Goal: Information Seeking & Learning: Learn about a topic

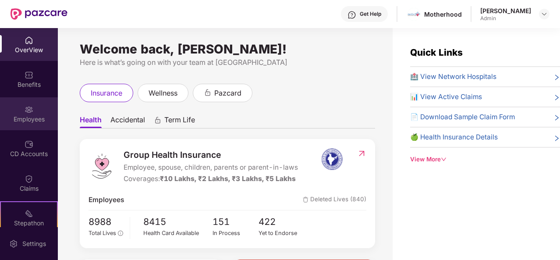
drag, startPoint x: 16, startPoint y: 131, endPoint x: 24, endPoint y: 121, distance: 12.5
click at [24, 121] on div "OverView Benefits Employees CD Accounts Claims Stepathon New Challenge 30 Endor…" at bounding box center [29, 127] width 58 height 199
click at [24, 121] on div "Employees" at bounding box center [29, 119] width 58 height 9
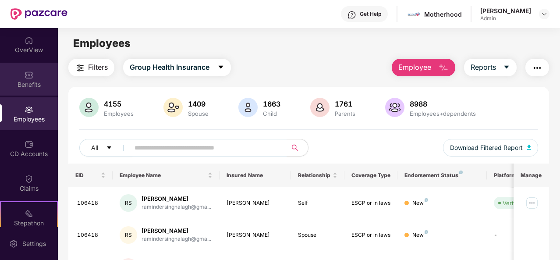
click at [19, 81] on div "Benefits" at bounding box center [29, 84] width 58 height 9
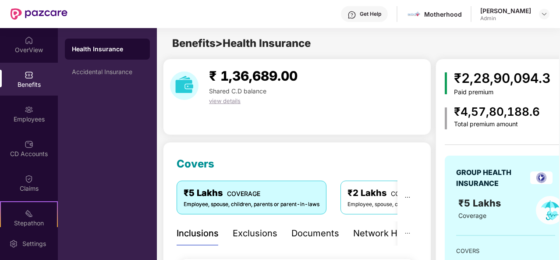
click at [313, 118] on div "₹ 1,36,689.00 Shared C.D balance view details" at bounding box center [297, 97] width 268 height 76
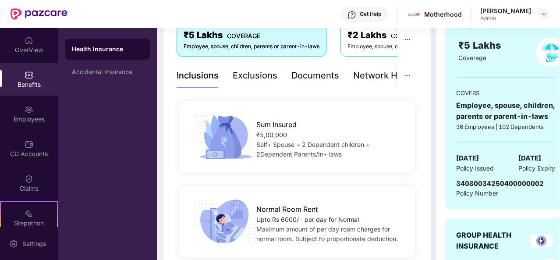
scroll to position [175, 0]
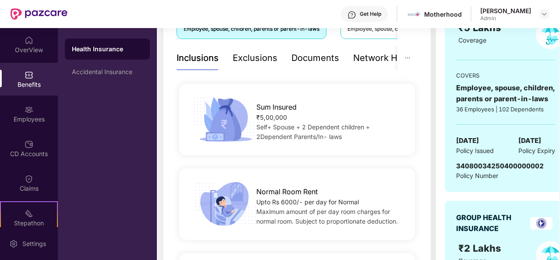
click at [286, 121] on div "₹5,00,000" at bounding box center [331, 118] width 148 height 10
click at [206, 60] on div "Inclusions" at bounding box center [198, 58] width 42 height 14
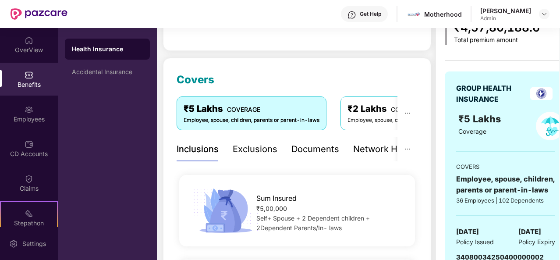
scroll to position [70, 0]
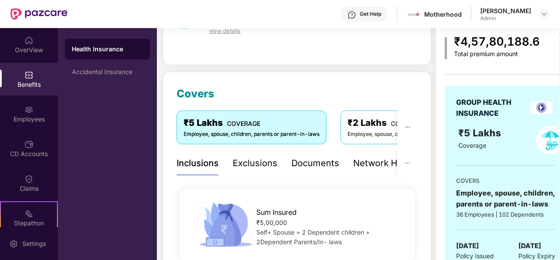
click at [192, 168] on div "Inclusions" at bounding box center [198, 164] width 42 height 14
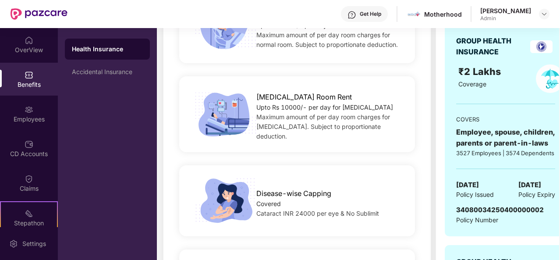
scroll to position [336, 0]
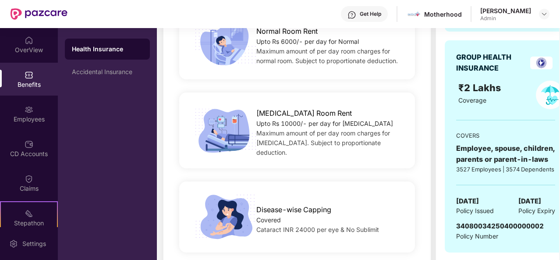
click at [318, 226] on span "Cataract INR 24000 per eye & No Sublimit" at bounding box center [318, 229] width 123 height 7
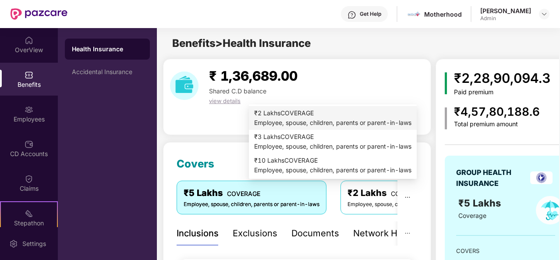
click at [349, 119] on div "Employee, spouse, children, parents or parent-in-laws" at bounding box center [332, 123] width 157 height 10
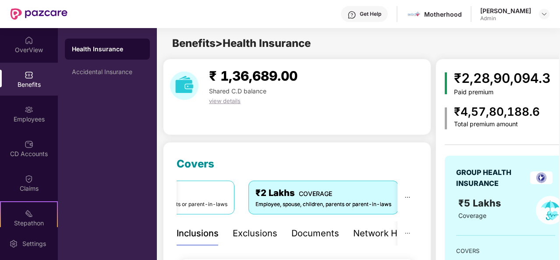
click at [230, 200] on div "₹5 Lakhs COVERAGE Employee, spouse, children, parents or parent-in-laws" at bounding box center [160, 197] width 150 height 33
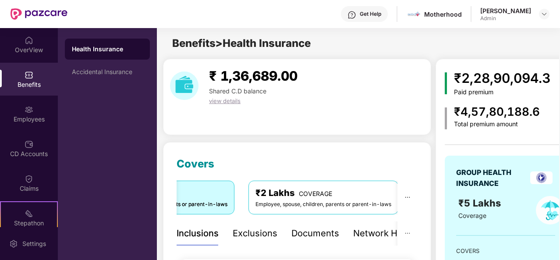
click at [373, 208] on div "Employee, spouse, children, parents or parent-in-laws" at bounding box center [324, 204] width 136 height 8
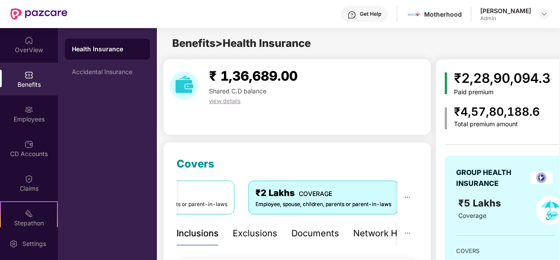
click at [260, 228] on div "Exclusions" at bounding box center [255, 234] width 45 height 14
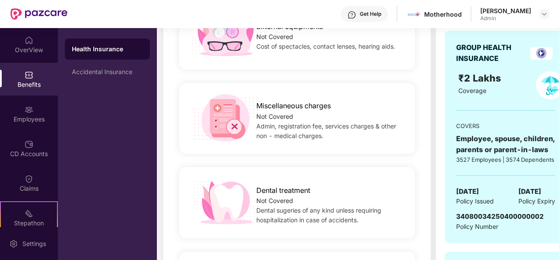
scroll to position [352, 0]
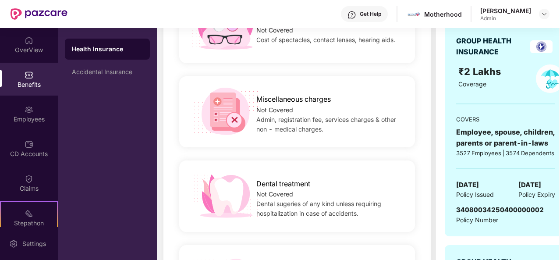
click at [434, 120] on div "₹ 1,36,689.00 Shared C.D balance view details Covers ₹5 Lakhs COVERAGE Employee…" at bounding box center [358, 210] width 403 height 1007
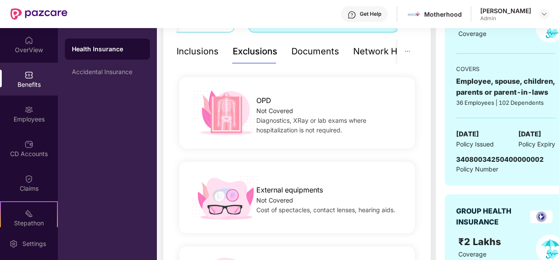
scroll to position [181, 0]
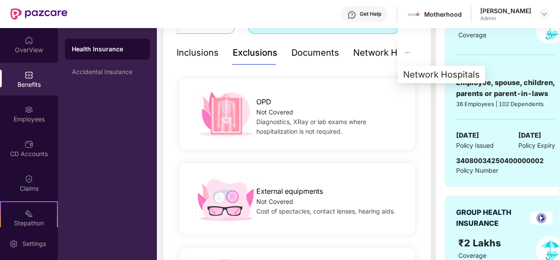
click at [409, 51] on icon "ellipsis" at bounding box center [408, 53] width 6 height 6
